Goal: Information Seeking & Learning: Learn about a topic

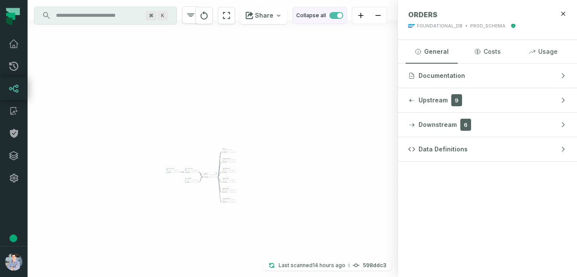
click at [338, 17] on span "button" at bounding box center [339, 15] width 5 height 5
click at [337, 16] on span "button" at bounding box center [336, 15] width 14 height 7
click at [16, 46] on icon at bounding box center [14, 44] width 10 height 10
click at [16, 42] on icon at bounding box center [13, 44] width 9 height 8
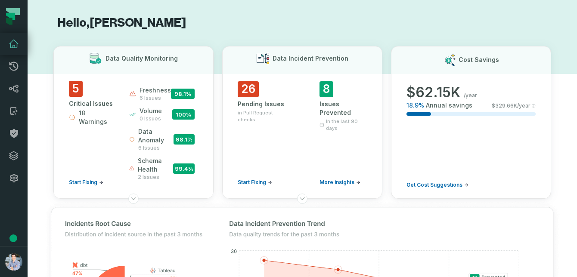
click at [299, 18] on h1 "Hello, [PERSON_NAME]" at bounding box center [302, 23] width 498 height 15
click at [14, 152] on icon at bounding box center [14, 156] width 10 height 10
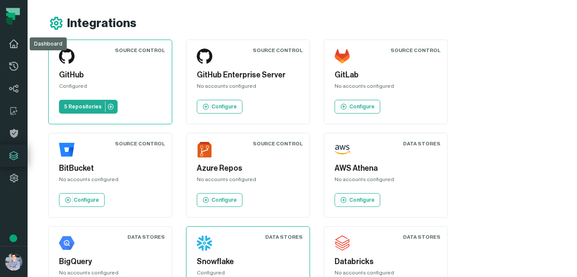
click at [16, 44] on icon at bounding box center [14, 44] width 10 height 10
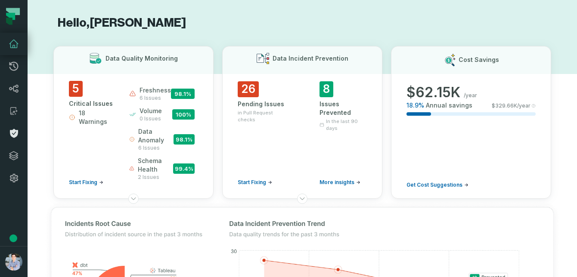
click at [16, 131] on icon at bounding box center [14, 133] width 8 height 9
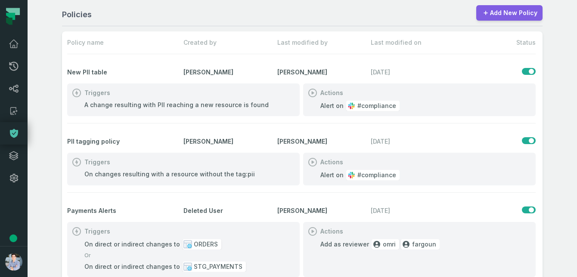
click at [497, 16] on link "Add New Policy" at bounding box center [509, 13] width 66 height 16
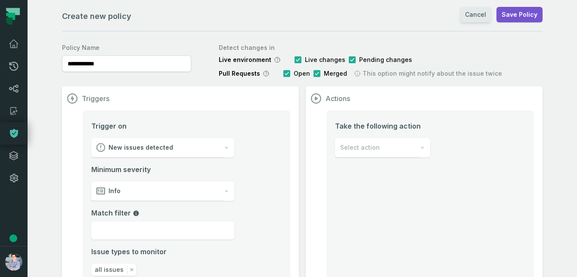
click at [474, 16] on link "Cancel" at bounding box center [475, 15] width 31 height 16
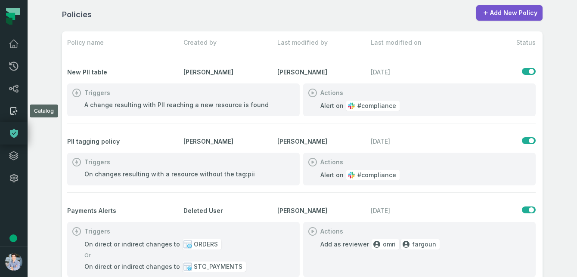
click at [16, 108] on icon at bounding box center [13, 111] width 6 height 8
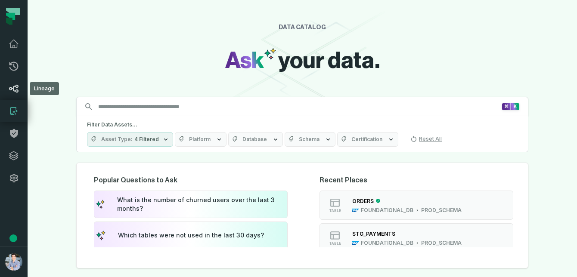
click at [16, 91] on icon at bounding box center [13, 89] width 9 height 8
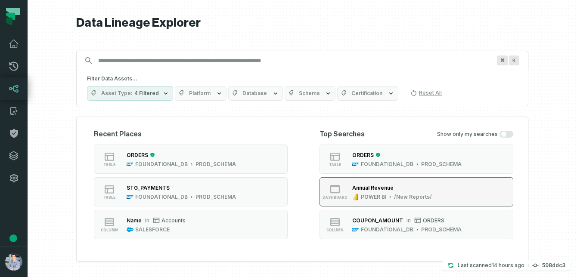
click at [382, 193] on div "Annual Revenue POWER BI /New Reports/" at bounding box center [392, 191] width 87 height 17
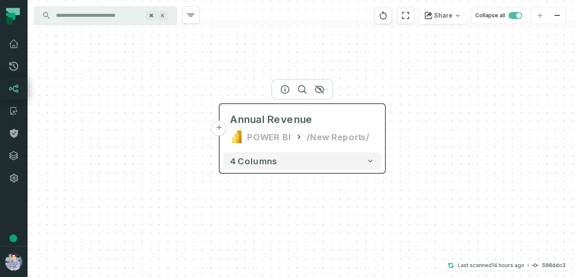
click at [227, 131] on div "Annual Revenue POWER BI /New Reports/" at bounding box center [302, 128] width 158 height 41
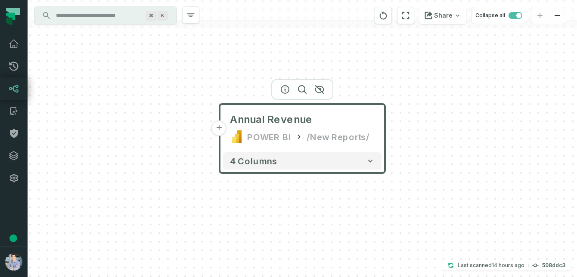
click at [219, 130] on button "+" at bounding box center [219, 129] width 16 height 16
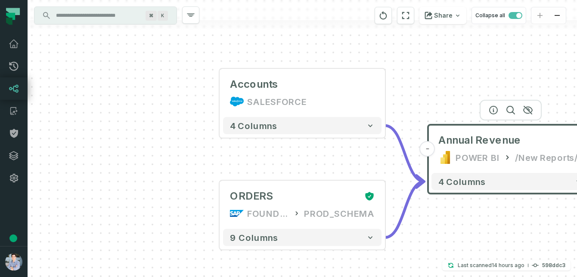
click at [387, 94] on div "Accounts SALESFORCE + 4 columns + ORDERS FOUNDATIONAL_DB PROD_SCHEMA + 9 column…" at bounding box center [302, 138] width 549 height 277
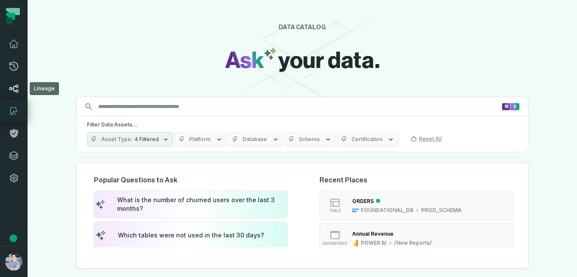
click at [16, 88] on icon at bounding box center [14, 89] width 10 height 10
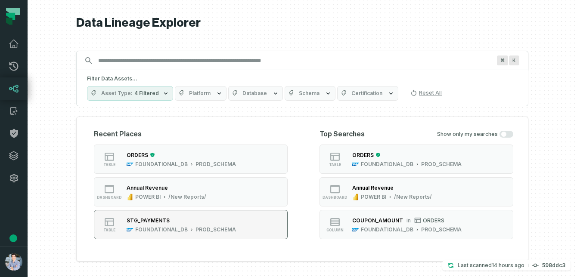
click at [152, 222] on div "STG_PAYMENTS" at bounding box center [148, 220] width 43 height 6
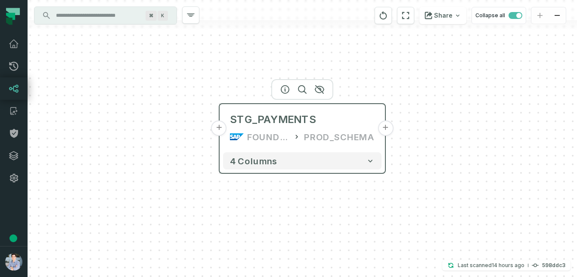
click at [386, 130] on button "+" at bounding box center [386, 129] width 16 height 16
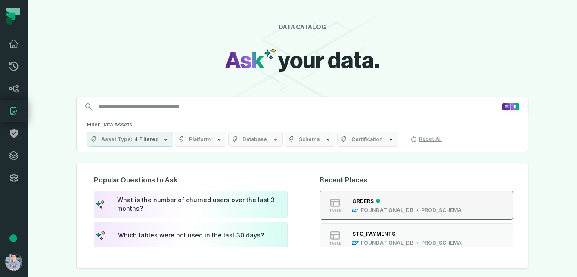
click at [362, 206] on div "ORDERS FOUNDATIONAL_DB PROD_SCHEMA" at bounding box center [407, 205] width 116 height 17
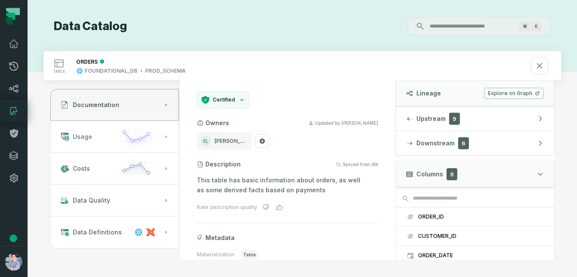
click at [86, 128] on button "Usage" at bounding box center [114, 137] width 128 height 32
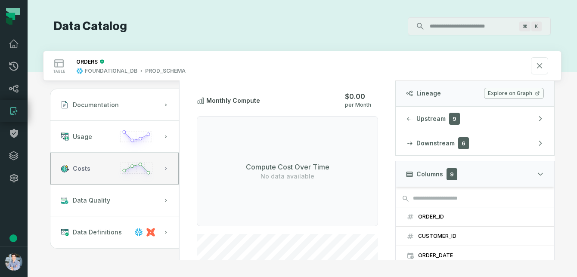
click at [82, 165] on span "Costs" at bounding box center [82, 169] width 18 height 9
click at [12, 85] on icon at bounding box center [14, 89] width 10 height 10
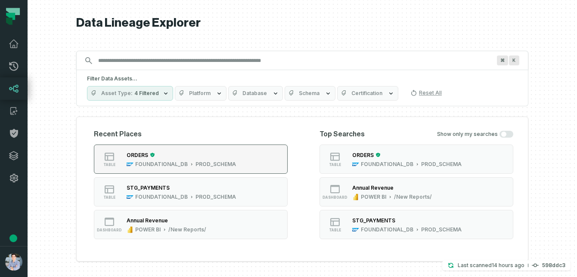
click at [145, 147] on button "table ORDERS FOUNDATIONAL_DB PROD_SCHEMA" at bounding box center [191, 159] width 194 height 29
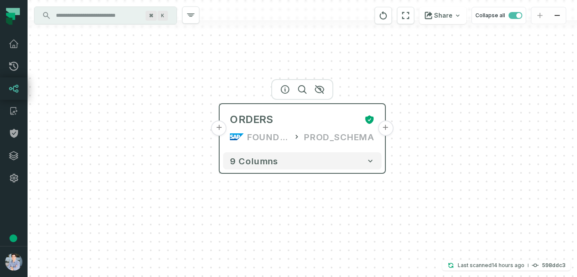
click at [384, 134] on button "+" at bounding box center [386, 129] width 16 height 16
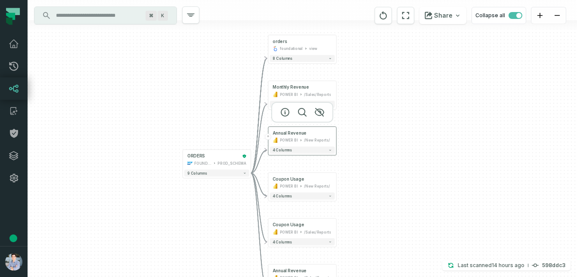
click at [332, 140] on div "POWER BI /New Reports/" at bounding box center [302, 141] width 59 height 6
click at [323, 197] on button "4 columns" at bounding box center [302, 195] width 65 height 7
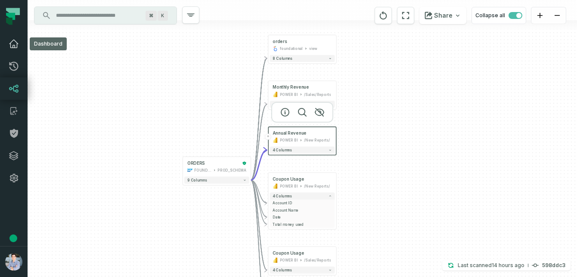
click at [17, 40] on icon at bounding box center [14, 44] width 10 height 10
click at [14, 43] on icon at bounding box center [14, 44] width 10 height 10
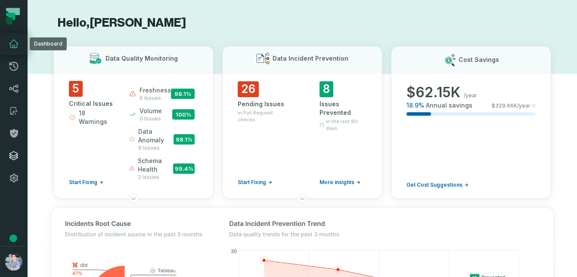
click at [12, 156] on icon at bounding box center [14, 156] width 10 height 10
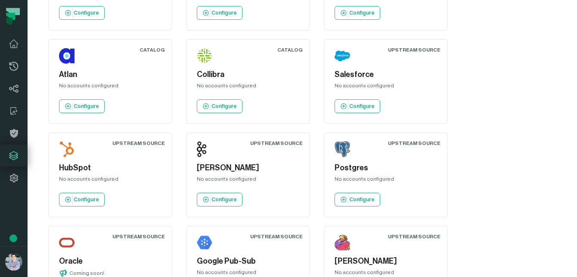
scroll to position [1030, 0]
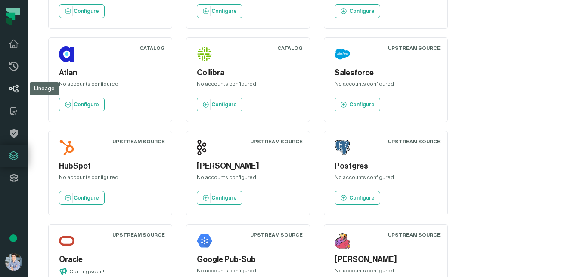
click at [12, 85] on icon at bounding box center [14, 89] width 10 height 10
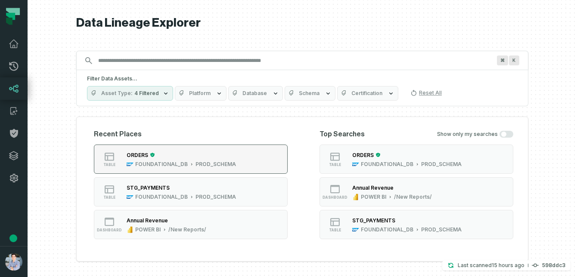
click at [147, 157] on div "ORDERS" at bounding box center [138, 155] width 22 height 6
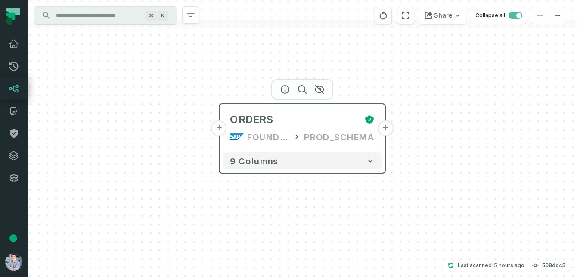
click at [387, 133] on button "+" at bounding box center [386, 129] width 16 height 16
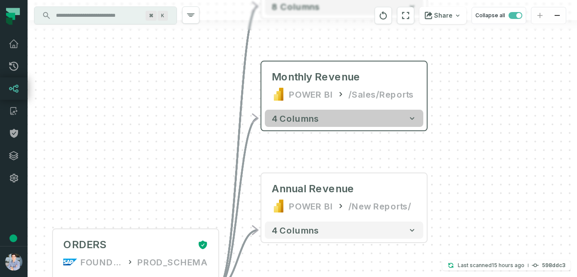
click at [388, 118] on button "4 columns" at bounding box center [344, 118] width 158 height 17
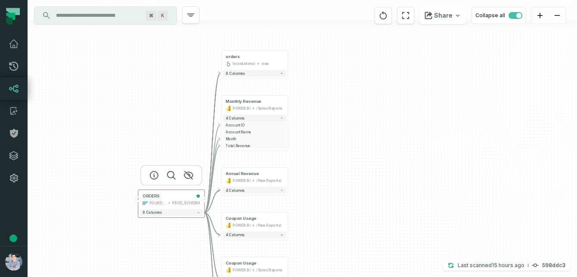
click at [140, 206] on div "ORDERS FOUNDATIONAL_DB PROD_SCHEMA" at bounding box center [171, 200] width 63 height 16
click at [138, 199] on button "+" at bounding box center [138, 200] width 6 height 6
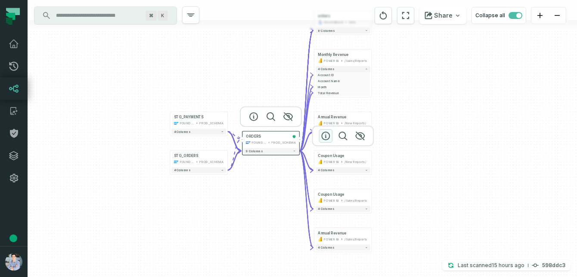
click at [328, 134] on icon "button" at bounding box center [325, 136] width 10 height 10
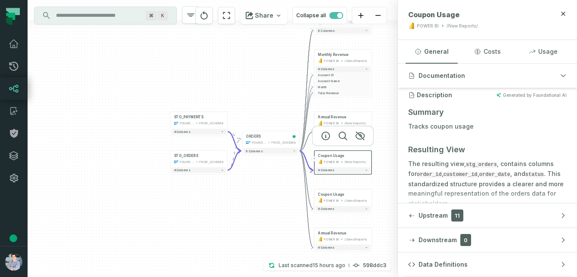
scroll to position [75, 0]
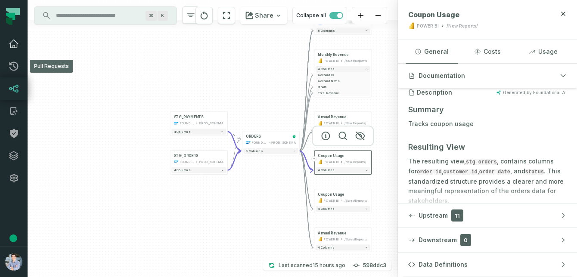
click at [13, 48] on icon at bounding box center [14, 44] width 10 height 10
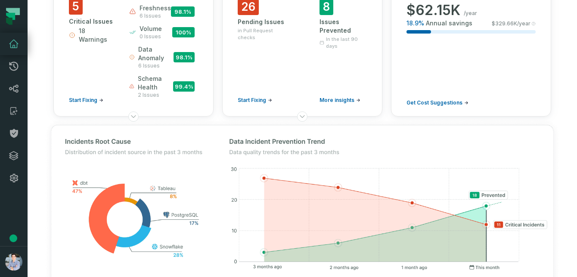
scroll to position [83, 0]
click at [77, 8] on span "5" at bounding box center [76, 6] width 14 height 16
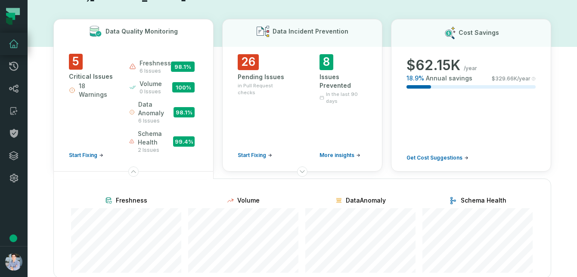
scroll to position [0, 0]
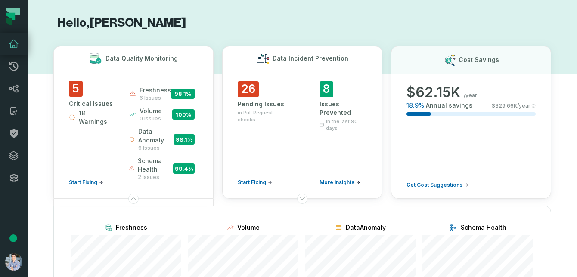
click at [247, 90] on span "26" at bounding box center [248, 89] width 21 height 16
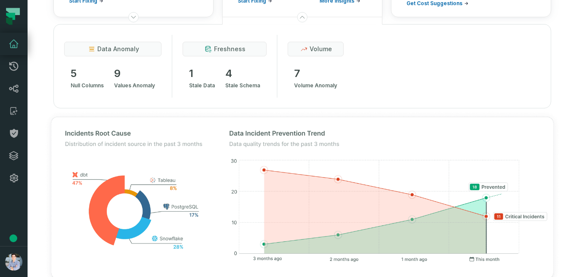
scroll to position [179, 0]
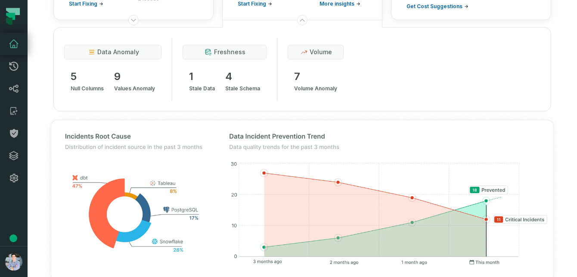
click at [122, 53] on span "data anomaly" at bounding box center [118, 52] width 42 height 9
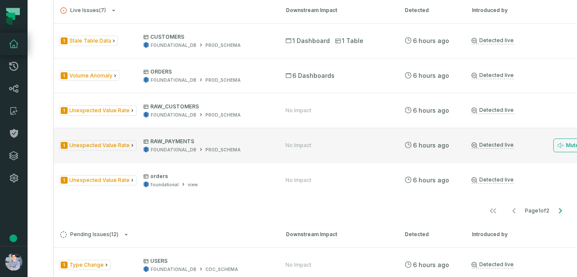
scroll to position [539, 0]
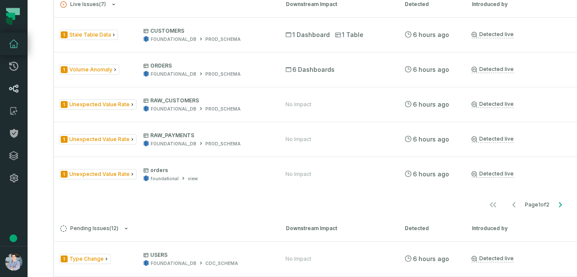
click at [14, 87] on icon at bounding box center [14, 89] width 10 height 10
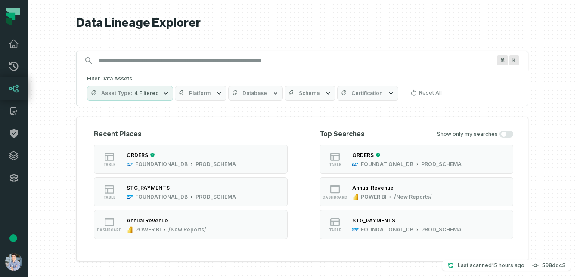
click at [133, 143] on section "Recent Places table ORDERS FOUNDATIONAL_DB PROD_SCHEMA table STG_PAYMENTS FOUND…" at bounding box center [191, 185] width 194 height 112
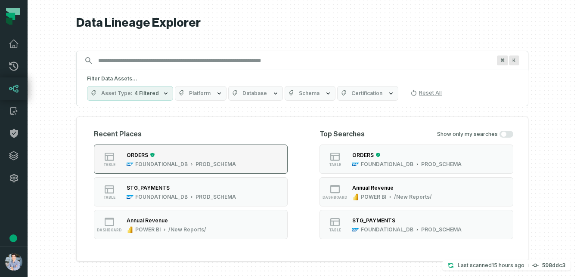
click at [133, 149] on button "table ORDERS FOUNDATIONAL_DB PROD_SCHEMA" at bounding box center [191, 159] width 194 height 29
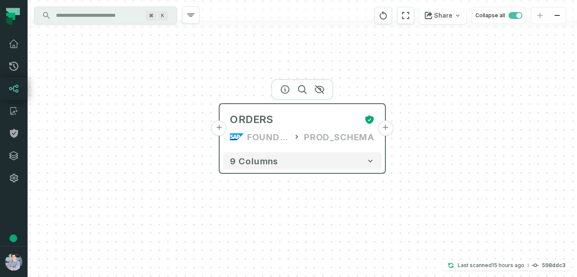
click at [220, 138] on header "+ ORDERS FOUNDATIONAL_DB PROD_SCHEMA +" at bounding box center [302, 126] width 165 height 45
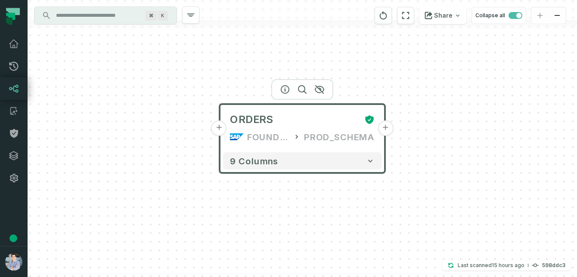
click at [220, 131] on button "+" at bounding box center [219, 129] width 16 height 16
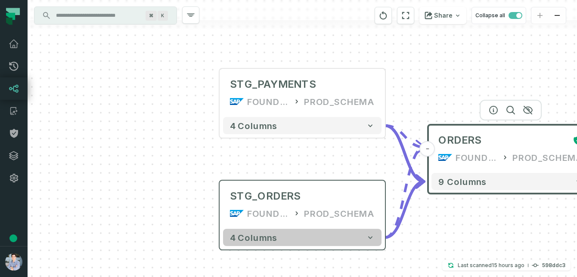
click at [371, 233] on icon "button" at bounding box center [370, 237] width 9 height 9
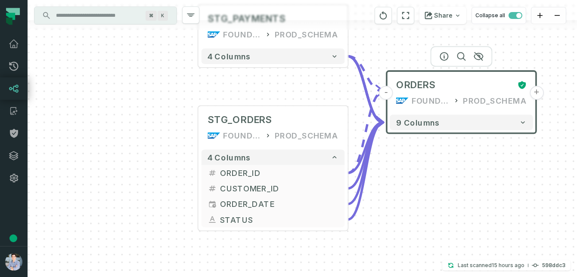
drag, startPoint x: 155, startPoint y: 185, endPoint x: 118, endPoint y: 110, distance: 83.8
click at [118, 110] on div "+ STG_PAYMENTS FOUNDATIONAL_DB PROD_SCHEMA + 4 columns + STG_ORDERS FOUNDATIONA…" at bounding box center [302, 138] width 549 height 277
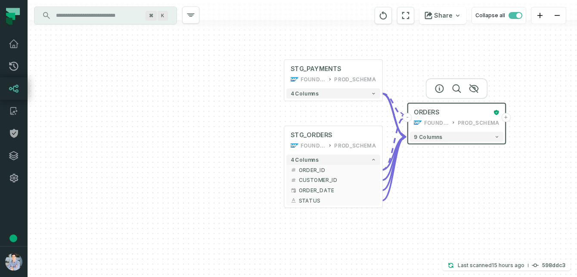
click at [157, 133] on div "+ STG_PAYMENTS FOUNDATIONAL_DB PROD_SCHEMA + 4 columns + STG_ORDERS FOUNDATIONA…" at bounding box center [302, 138] width 549 height 277
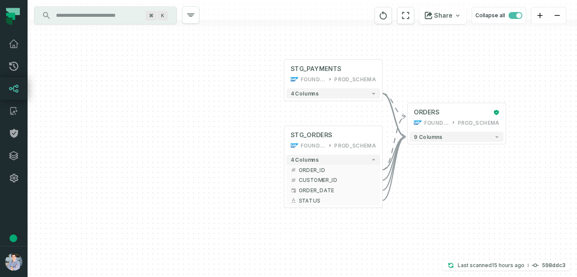
click at [455, 180] on div "+ STG_PAYMENTS FOUNDATIONAL_DB PROD_SCHEMA + 4 columns + STG_ORDERS FOUNDATIONA…" at bounding box center [302, 138] width 549 height 277
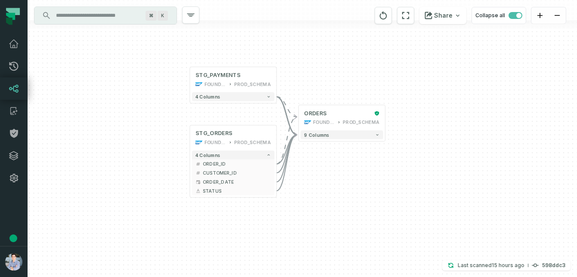
drag, startPoint x: 251, startPoint y: 127, endPoint x: 168, endPoint y: 121, distance: 83.7
click at [168, 121] on div "+ STG_PAYMENTS FOUNDATIONAL_DB PROD_SCHEMA + 4 columns + STG_ORDERS FOUNDATIONA…" at bounding box center [302, 138] width 549 height 277
click at [10, 37] on link "Dashboard" at bounding box center [14, 44] width 28 height 22
